Goal: Navigation & Orientation: Find specific page/section

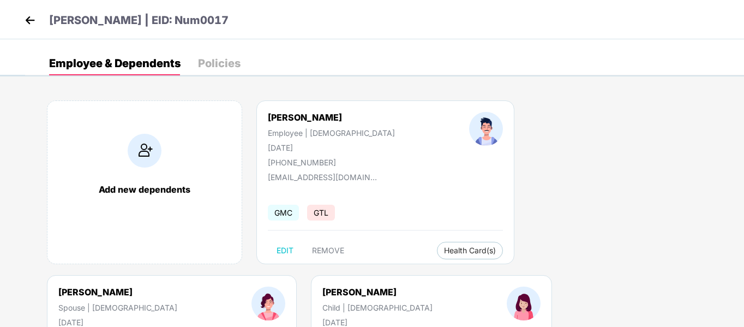
click at [23, 23] on img at bounding box center [30, 20] width 16 height 16
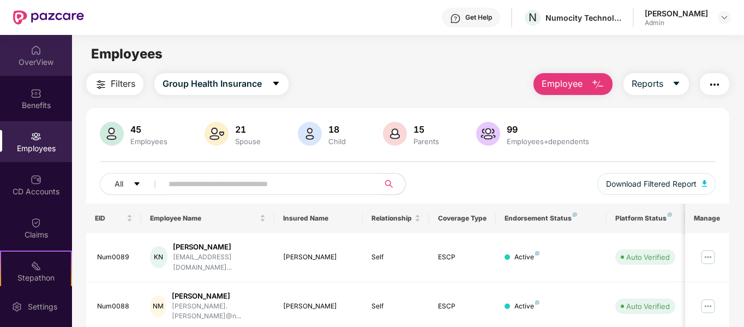
click at [30, 62] on div "OverView" at bounding box center [36, 62] width 72 height 11
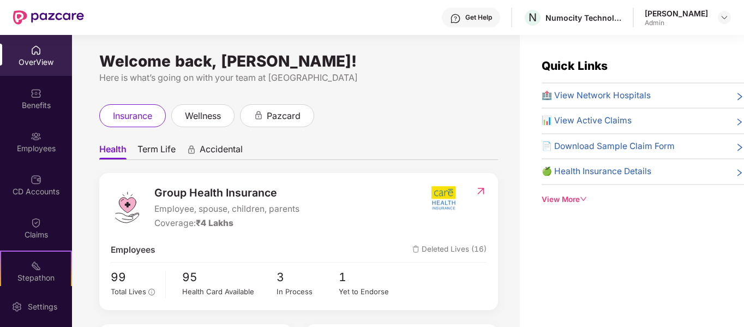
click at [37, 55] on img at bounding box center [36, 50] width 11 height 11
click at [37, 112] on div "Benefits" at bounding box center [36, 98] width 72 height 41
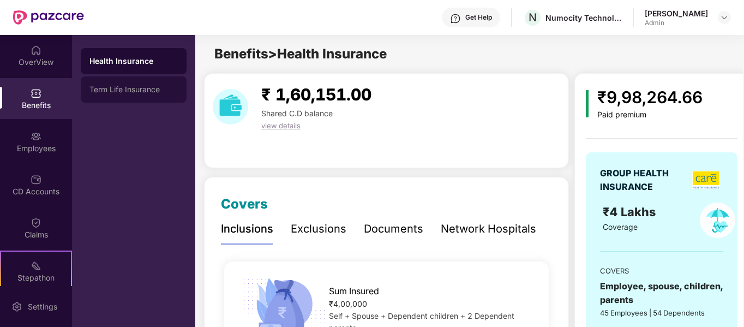
click at [140, 97] on div "Term Life Insurance" at bounding box center [134, 89] width 106 height 26
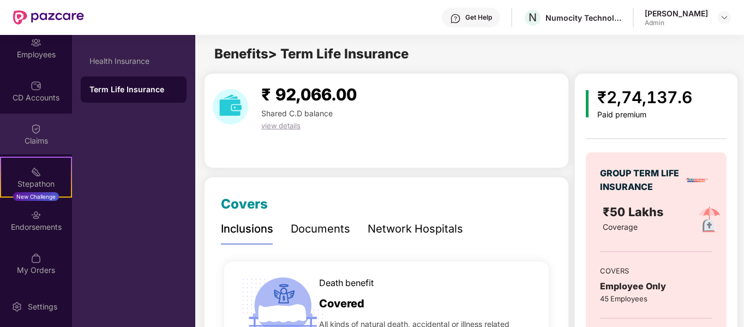
scroll to position [55, 0]
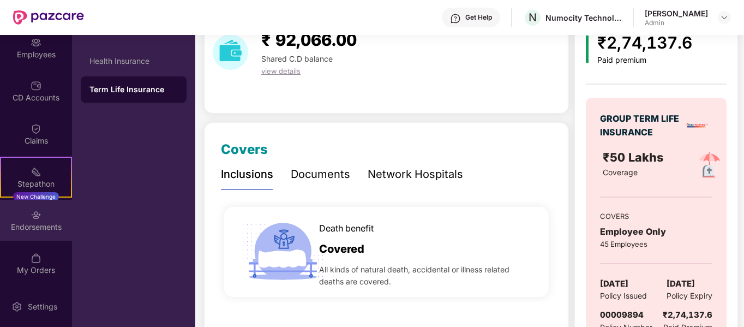
click at [37, 222] on div "Endorsements" at bounding box center [36, 226] width 72 height 11
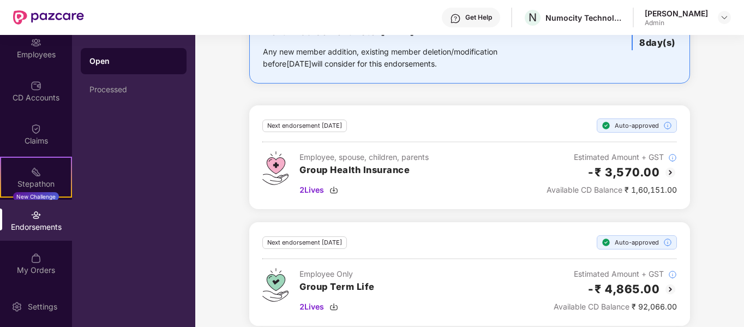
scroll to position [97, 0]
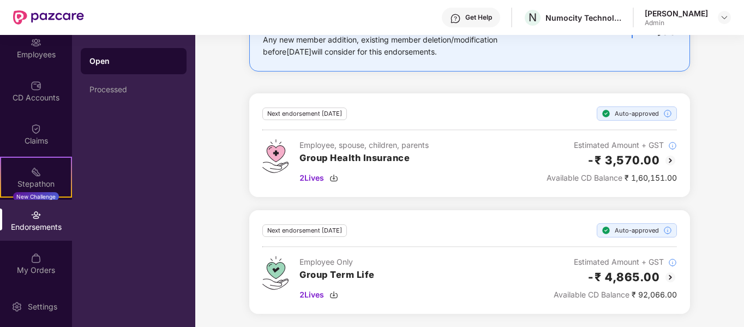
click at [35, 236] on div "Endorsements" at bounding box center [36, 220] width 72 height 41
click at [33, 226] on div "Endorsements" at bounding box center [36, 226] width 72 height 11
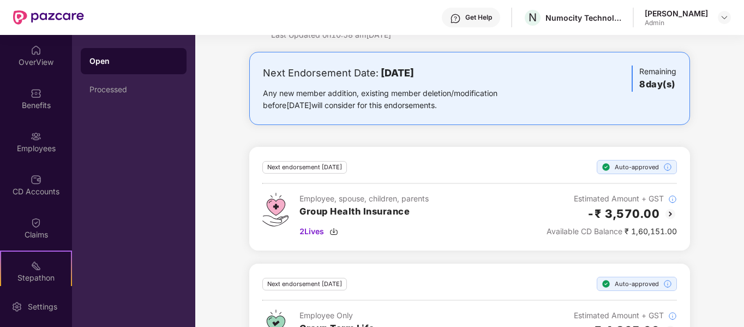
scroll to position [0, 0]
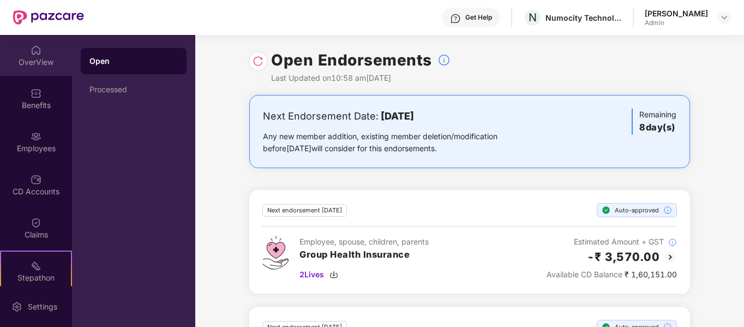
click at [33, 58] on div "OverView" at bounding box center [36, 62] width 72 height 11
